Goal: Task Accomplishment & Management: Use online tool/utility

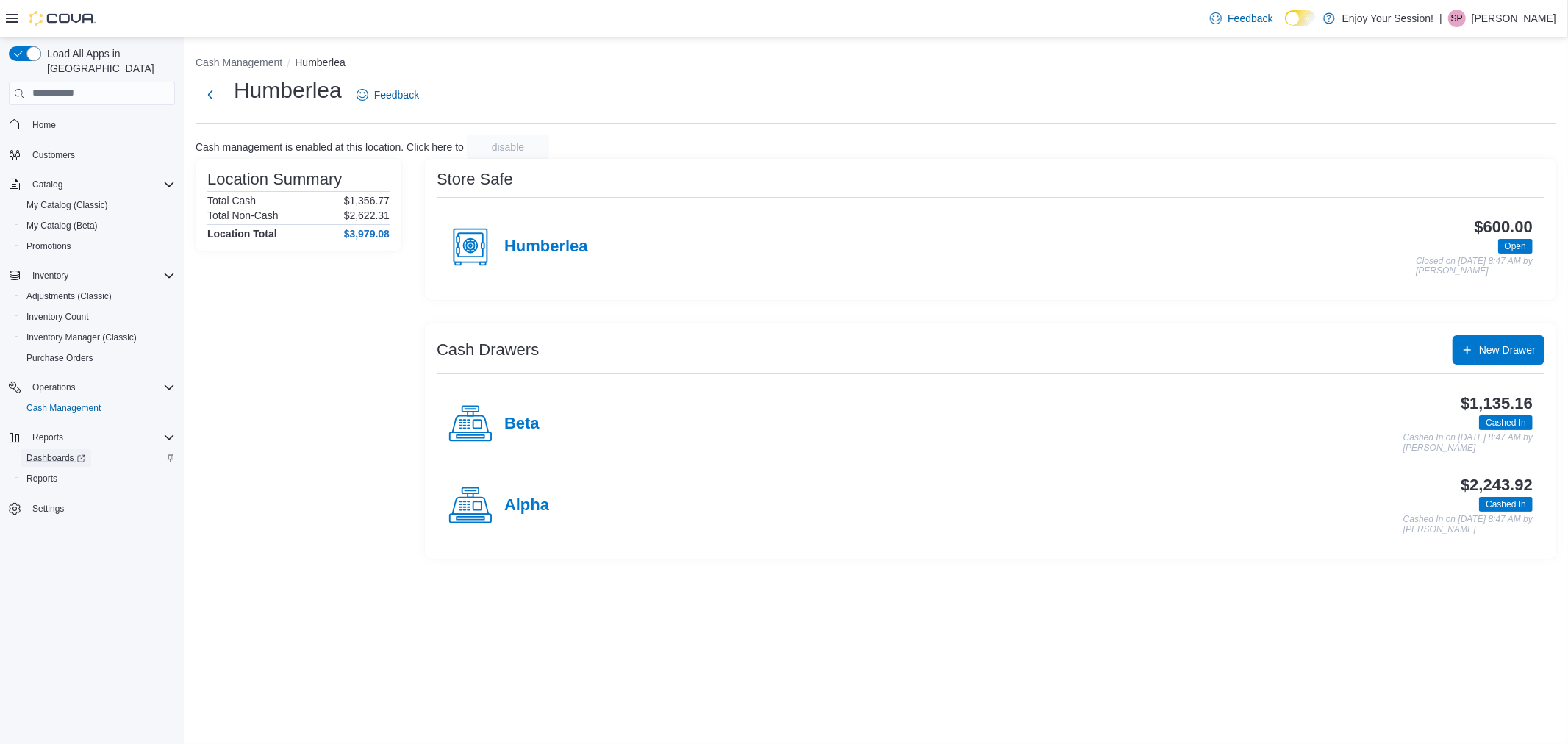
click at [47, 452] on span "Dashboards" at bounding box center [55, 457] width 59 height 12
click at [34, 470] on span "Reports" at bounding box center [42, 478] width 31 height 18
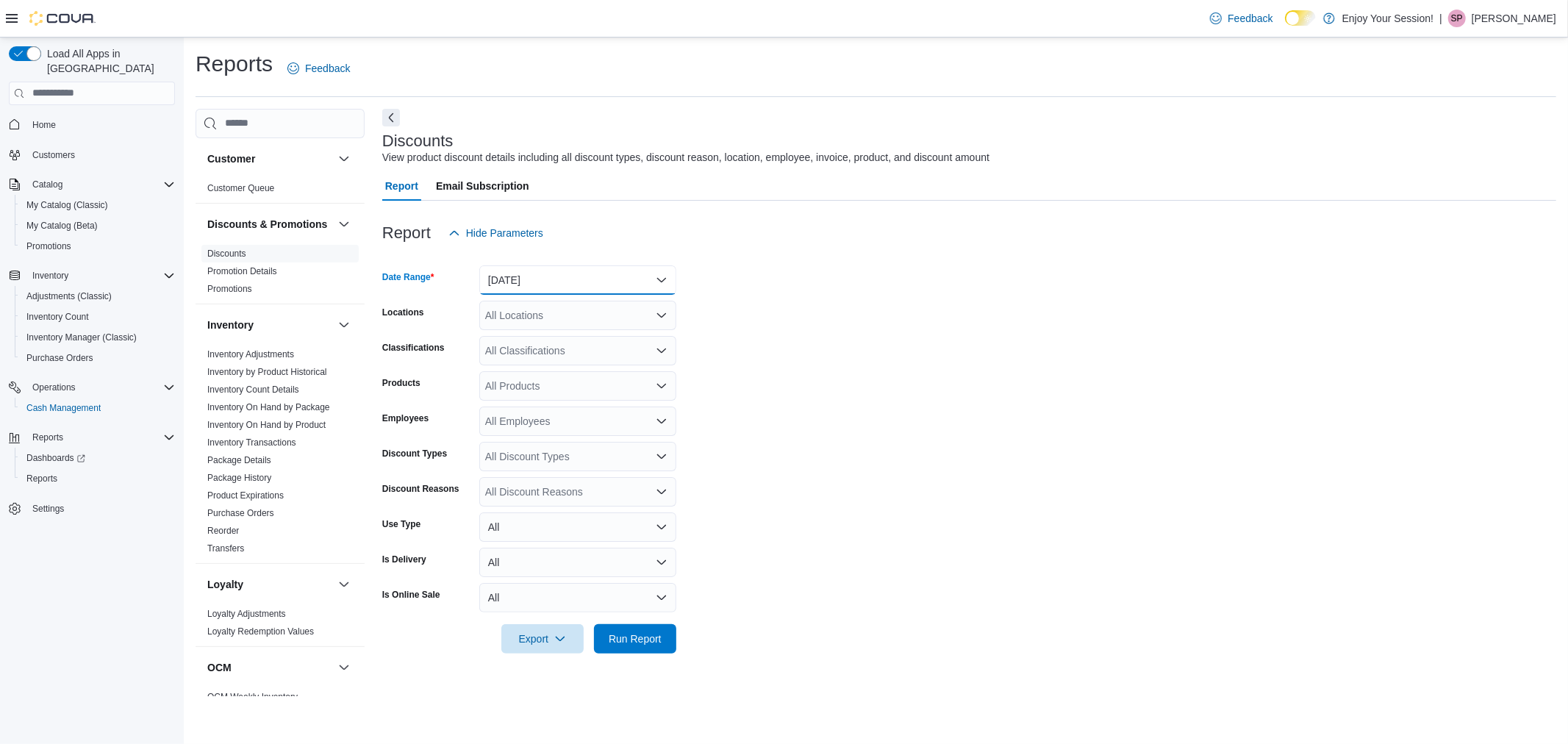
click at [607, 280] on button "[DATE]" at bounding box center [578, 280] width 197 height 29
click at [585, 431] on span "Last 7 Days (excluding [DATE])" at bounding box center [587, 427] width 168 height 18
click at [661, 317] on icon "Open list of options" at bounding box center [661, 315] width 8 height 5
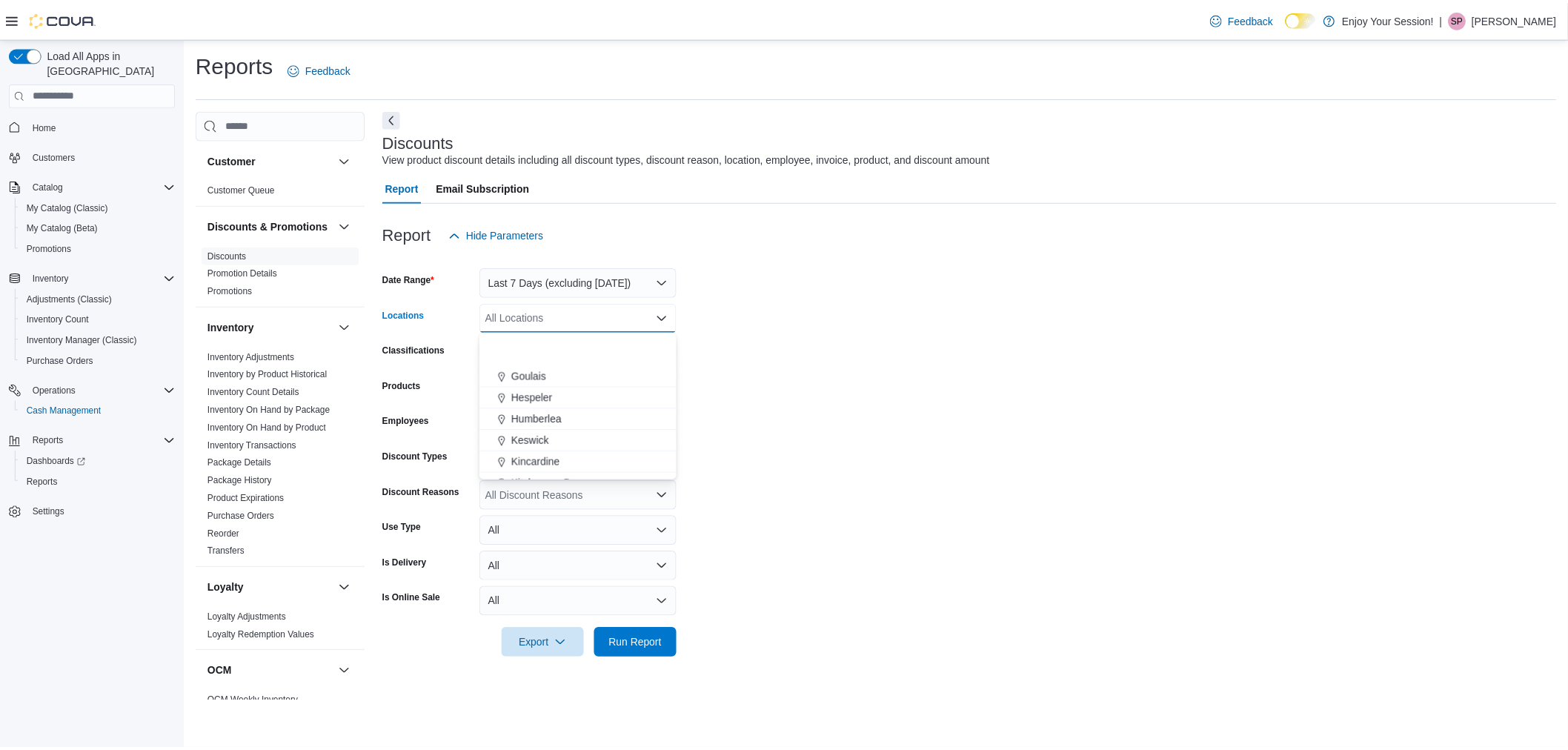
scroll to position [174, 0]
click at [560, 422] on span "Humberlea" at bounding box center [540, 425] width 50 height 15
click at [746, 345] on form "Date Range Last 7 Days (excluding [DATE]) Locations Humberlea Classifications A…" at bounding box center [977, 454] width 1184 height 409
click at [635, 646] on span "Run Report" at bounding box center [640, 643] width 54 height 15
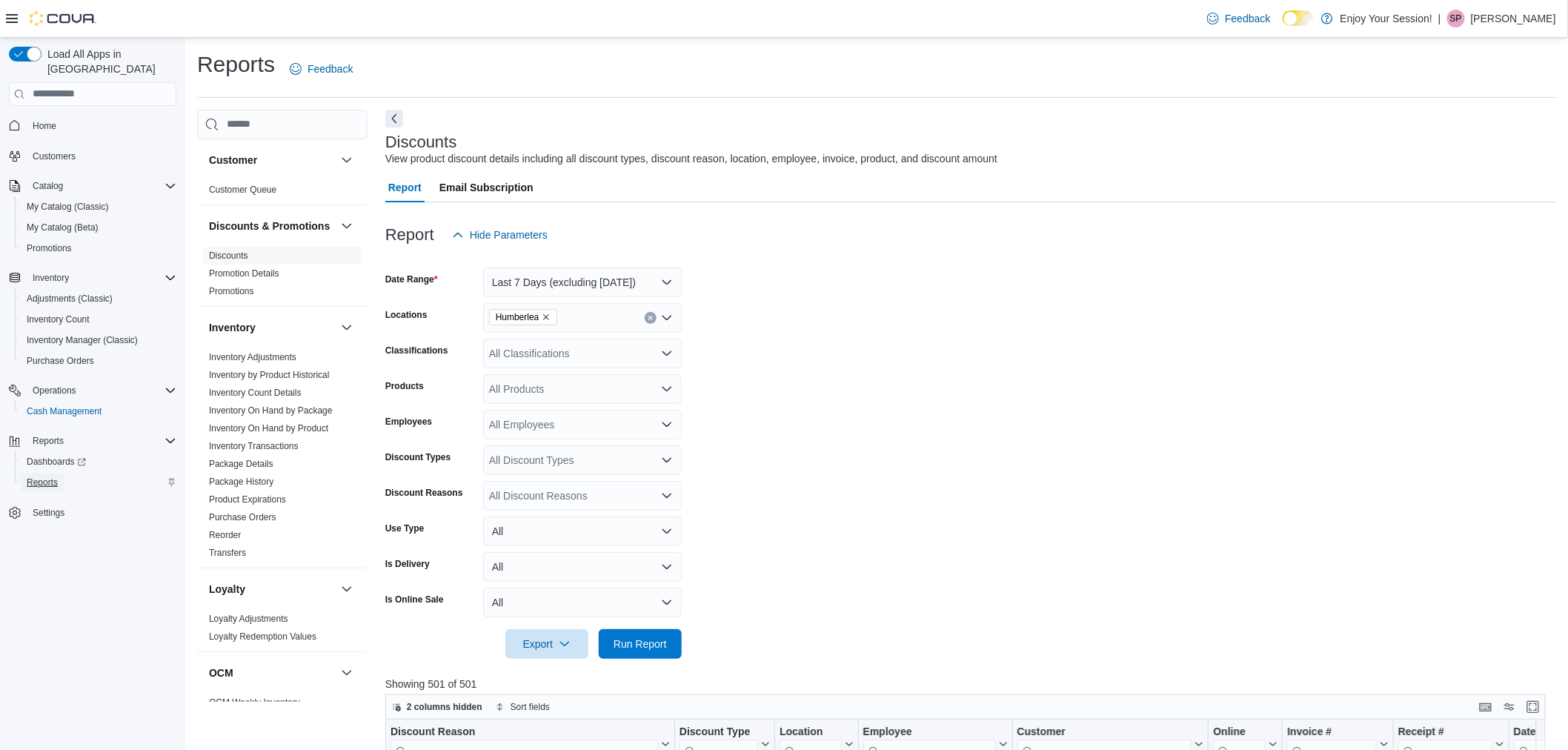
click at [57, 477] on span "Reports" at bounding box center [42, 482] width 31 height 12
click at [265, 186] on link "Customer Queue" at bounding box center [242, 189] width 68 height 10
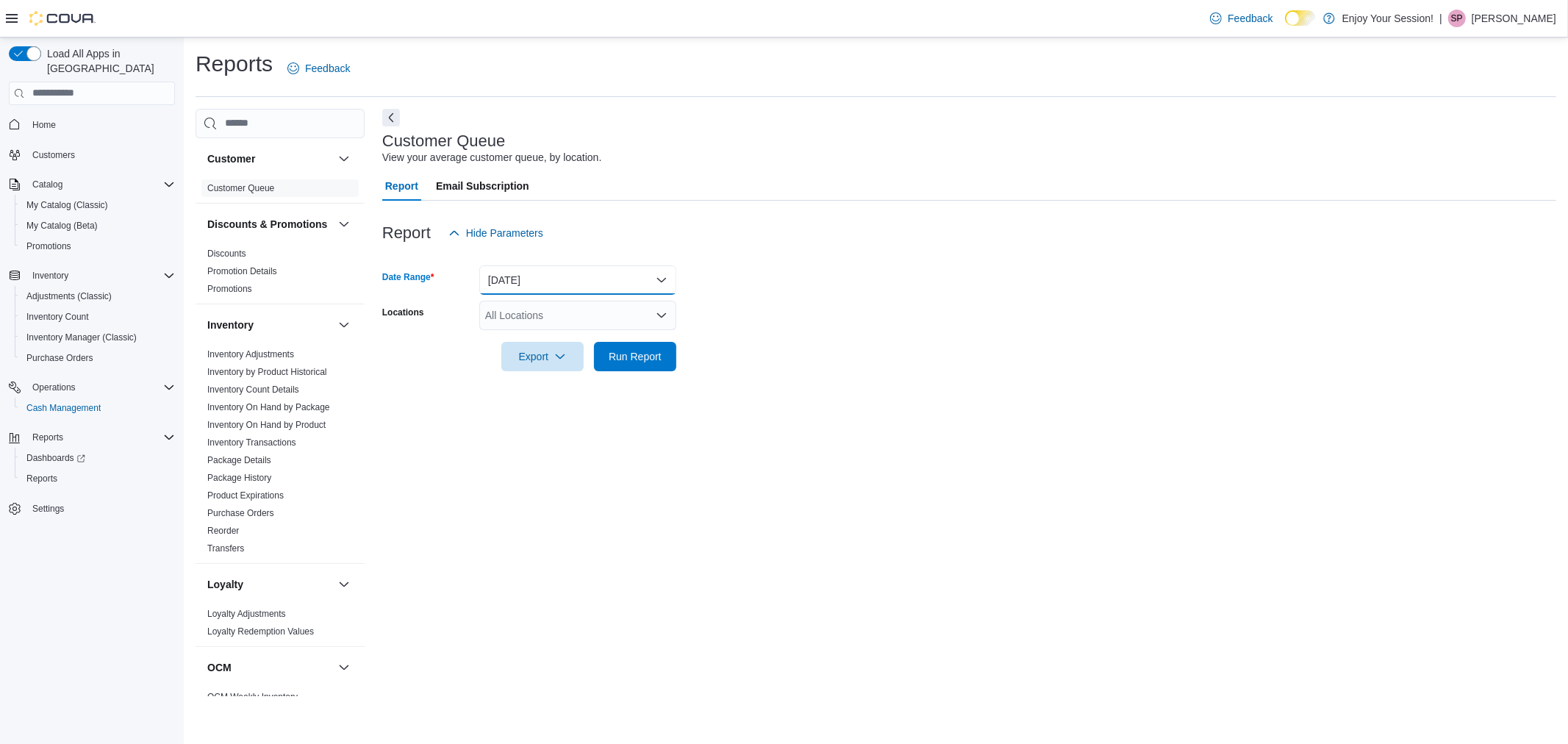
click at [590, 283] on button "[DATE]" at bounding box center [578, 280] width 197 height 29
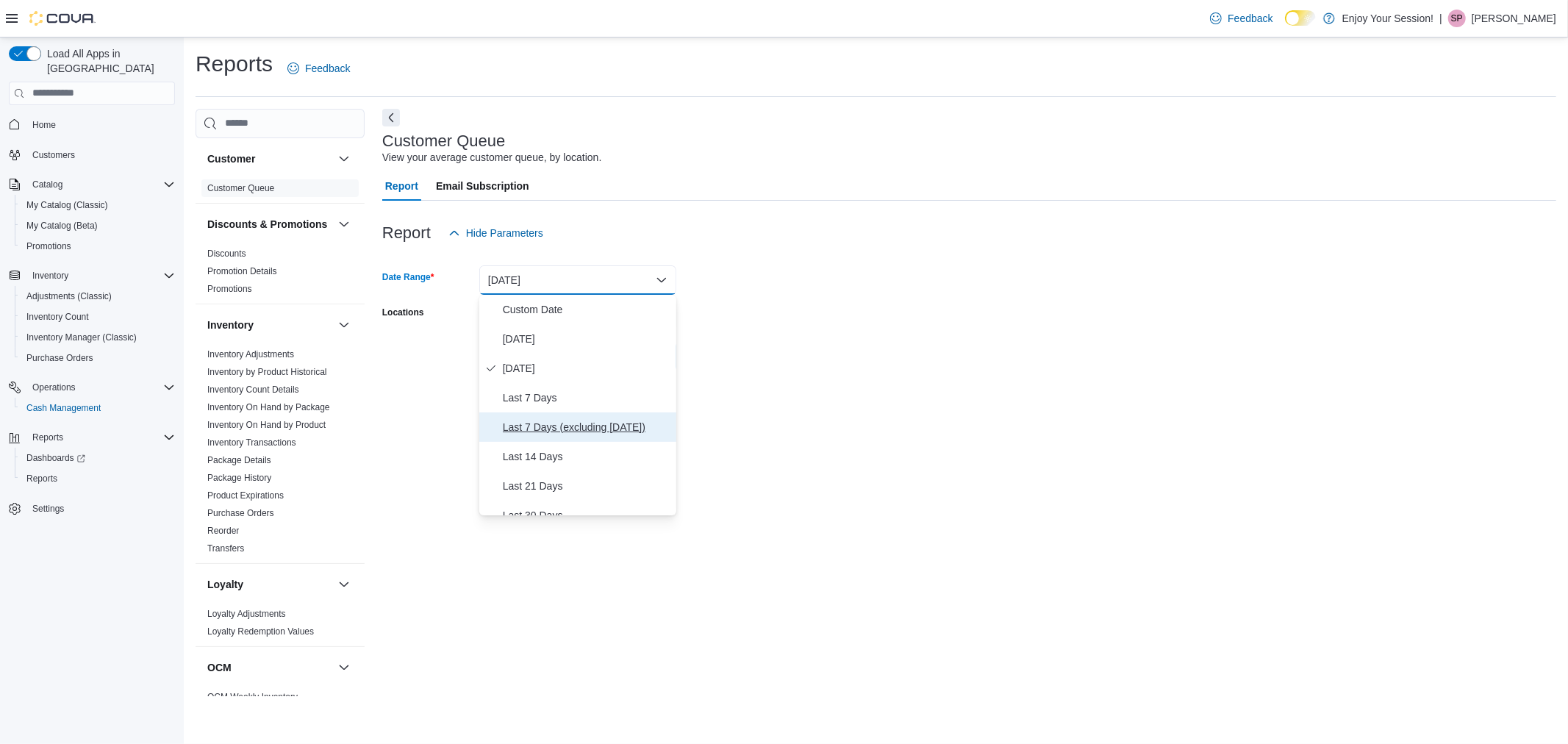
click at [571, 427] on span "Last 7 Days (excluding [DATE])" at bounding box center [587, 427] width 168 height 18
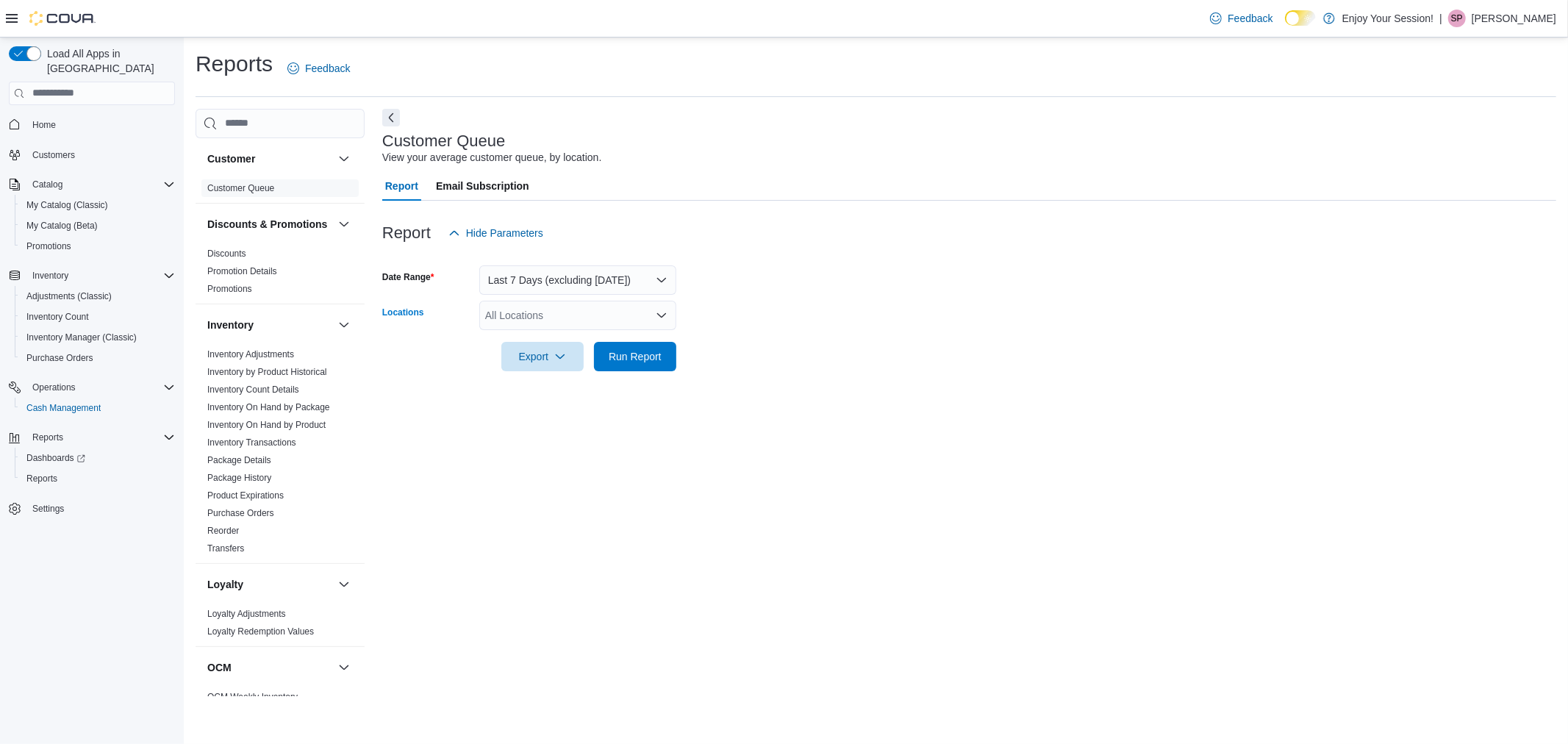
click at [532, 313] on div "All Locations" at bounding box center [578, 316] width 197 height 29
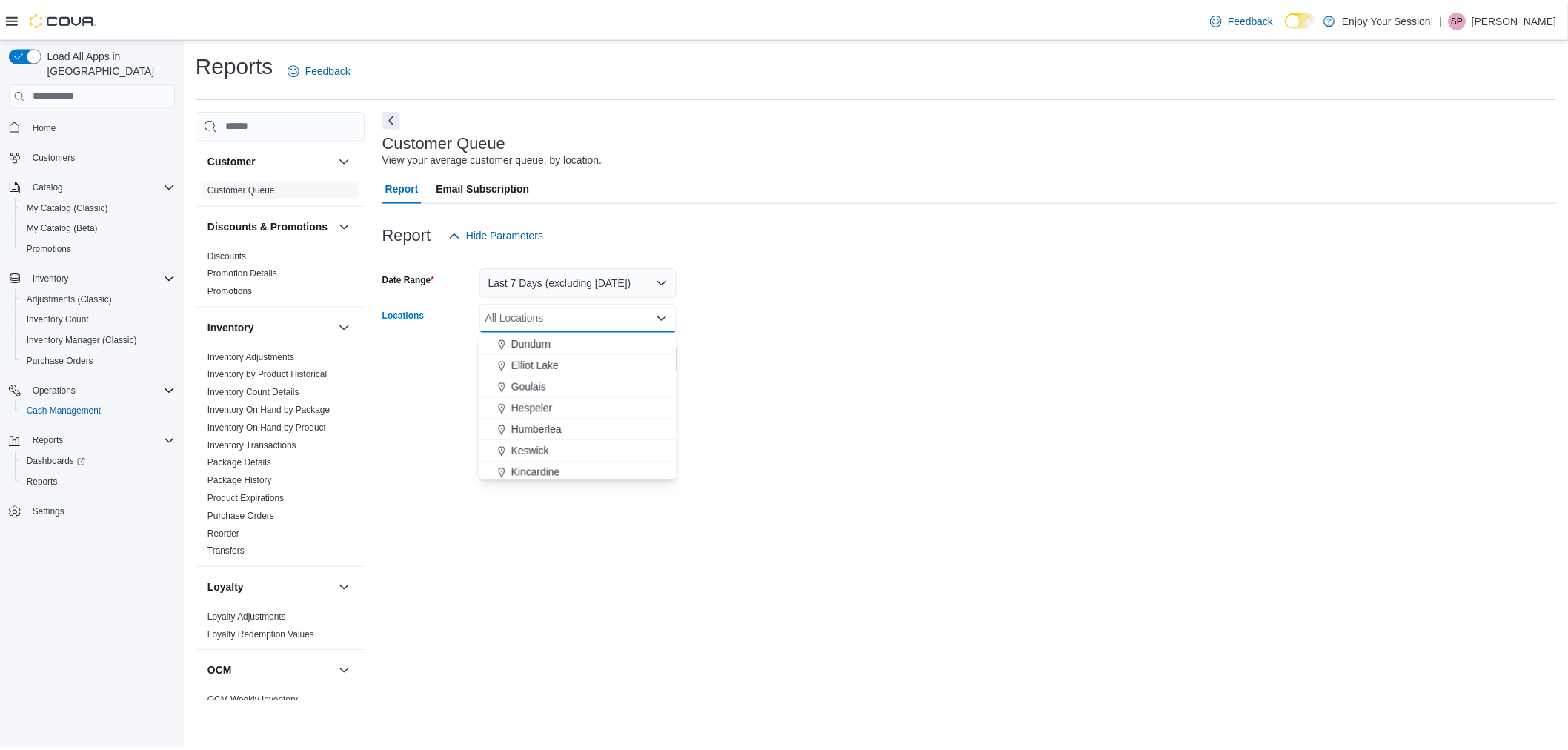
scroll to position [165, 0]
click at [554, 434] on span "Humberlea" at bounding box center [540, 436] width 50 height 15
click at [812, 306] on form "Date Range Last 7 Days (excluding [DATE]) Locations [GEOGRAPHIC_DATA] Combo box…" at bounding box center [977, 312] width 1184 height 124
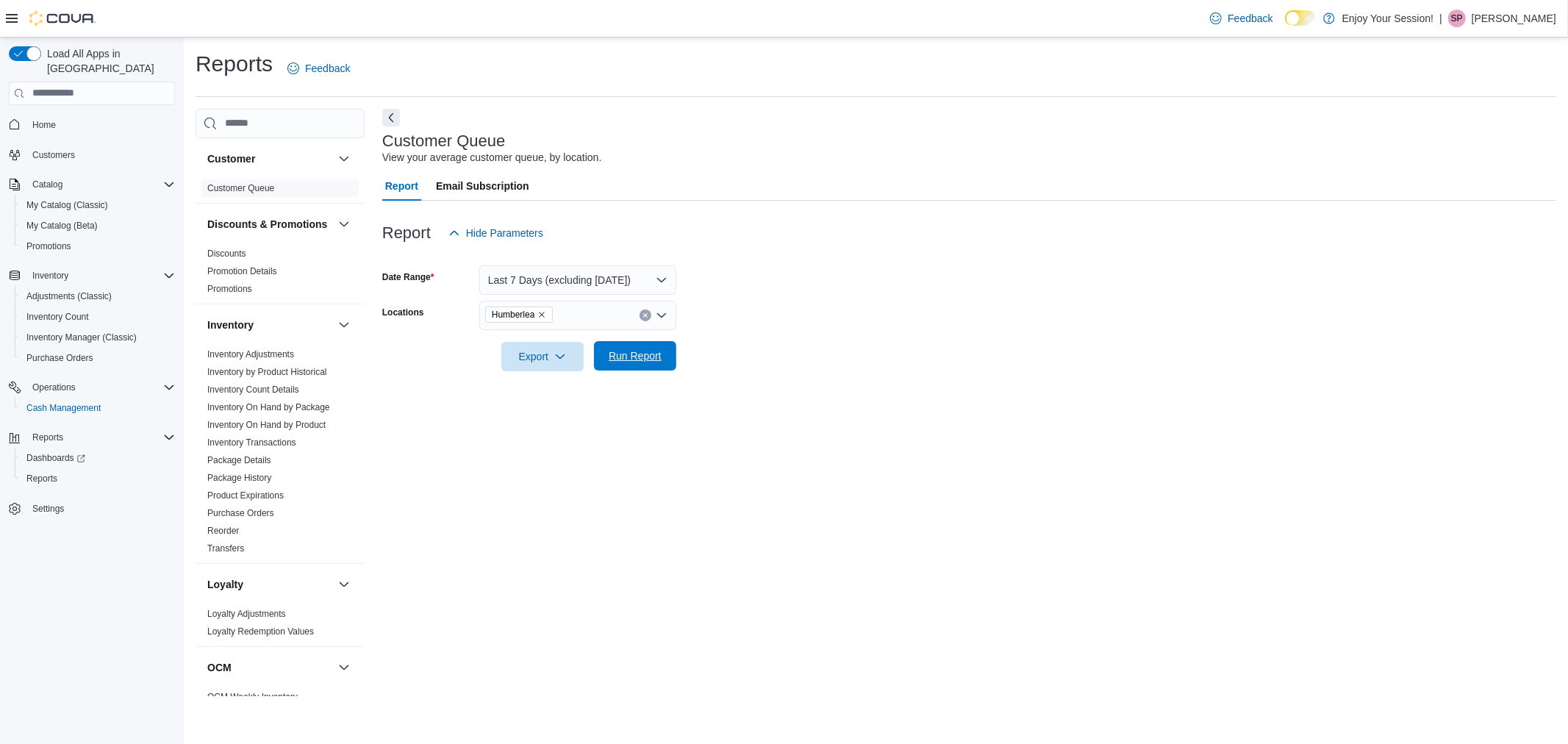
click at [659, 354] on span "Run Report" at bounding box center [635, 356] width 53 height 15
